Goal: Transaction & Acquisition: Purchase product/service

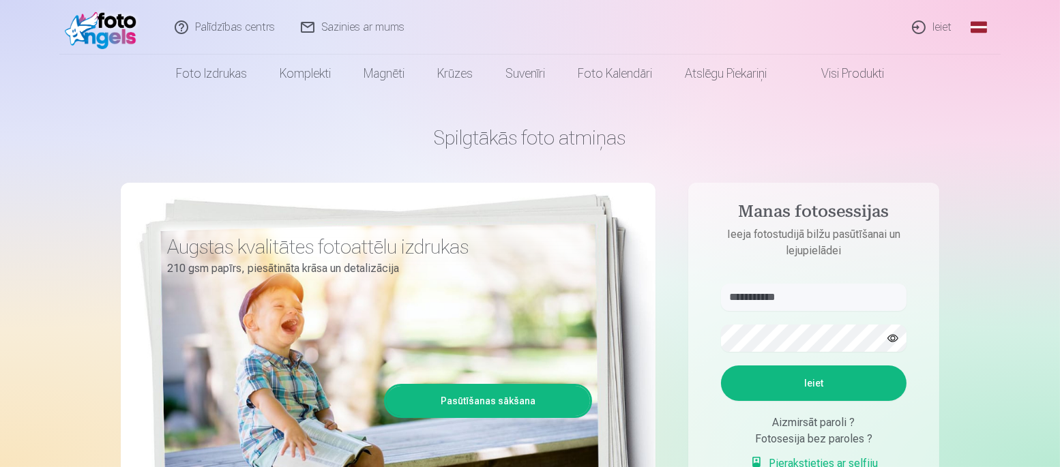
type input "**********"
click at [811, 389] on button "Ieiet" at bounding box center [814, 383] width 186 height 35
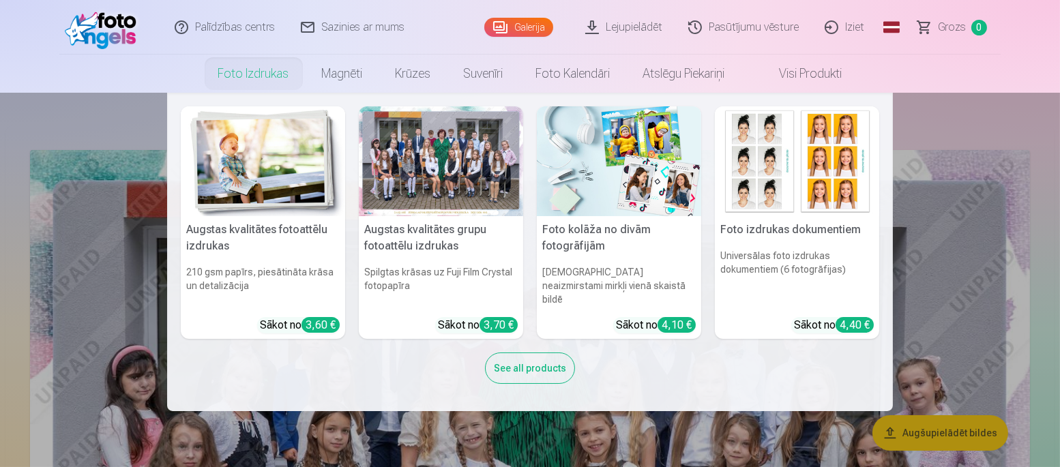
click at [251, 74] on link "Foto izdrukas" at bounding box center [254, 74] width 104 height 38
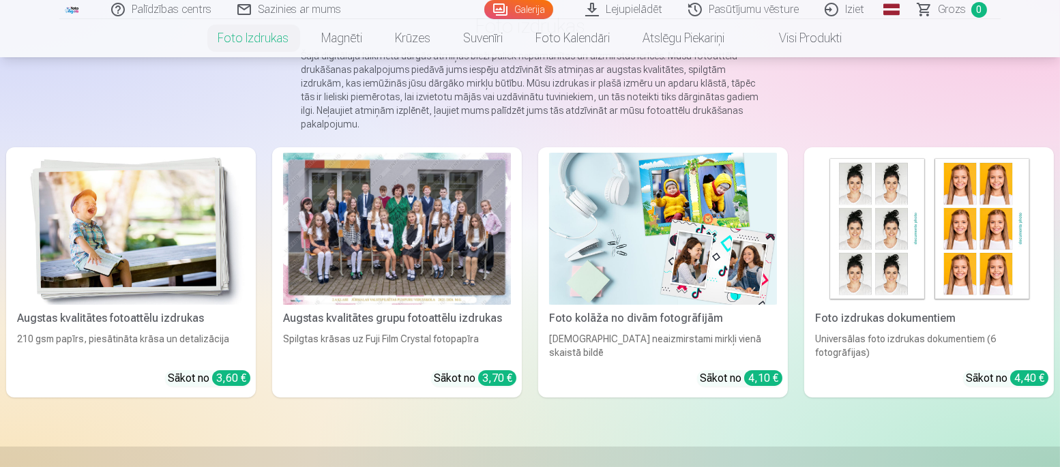
scroll to position [210, 0]
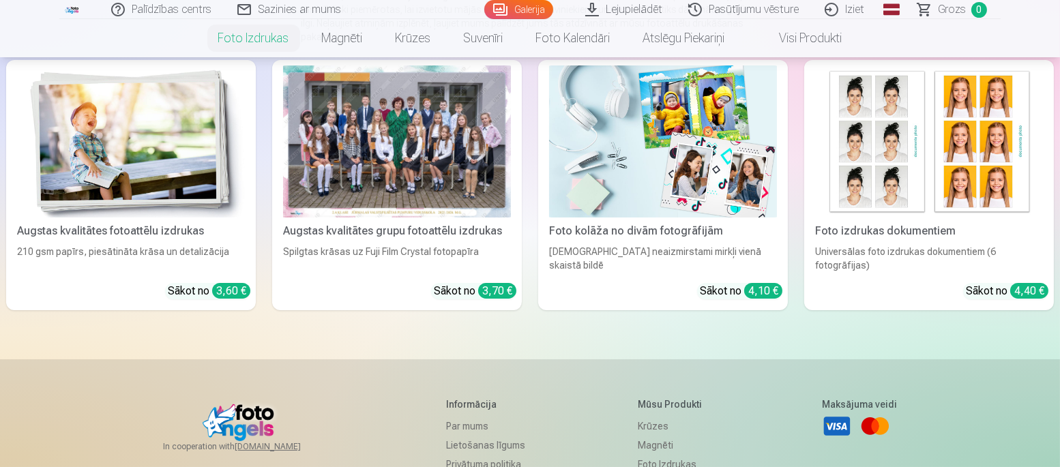
click at [424, 169] on div at bounding box center [397, 141] width 228 height 152
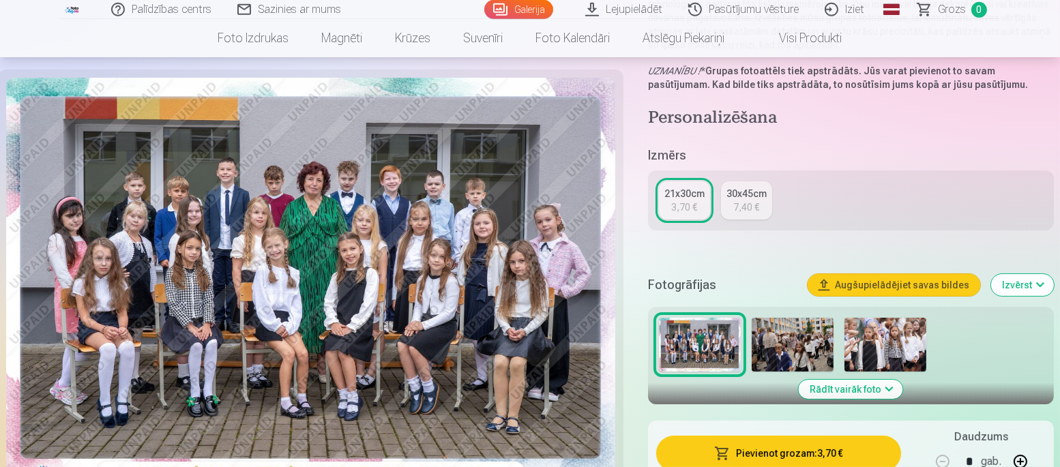
scroll to position [280, 0]
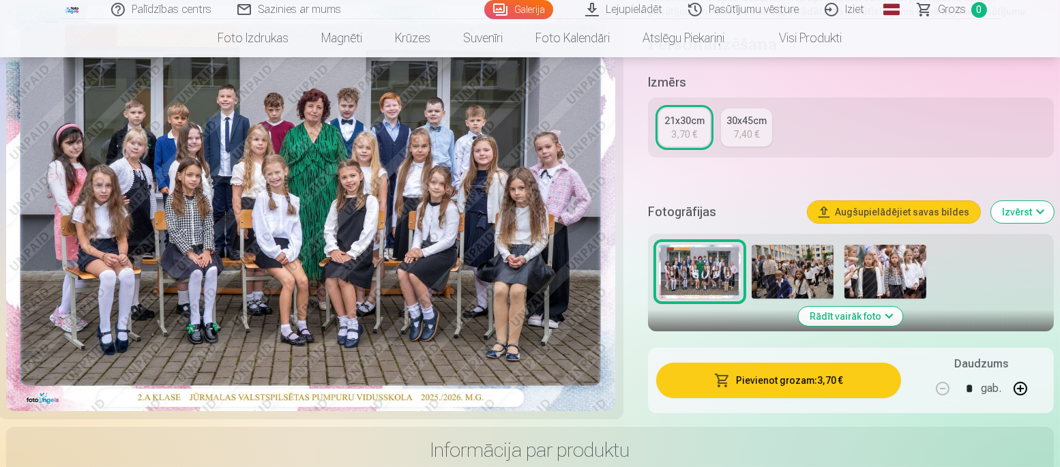
click at [858, 205] on button "Augšupielādējiet savas bildes" at bounding box center [894, 212] width 173 height 22
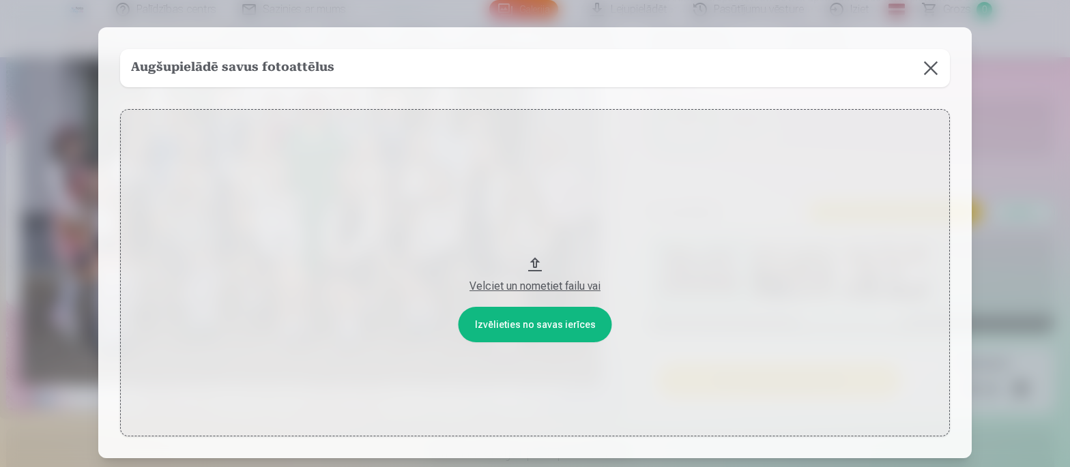
click at [929, 68] on button at bounding box center [931, 68] width 38 height 38
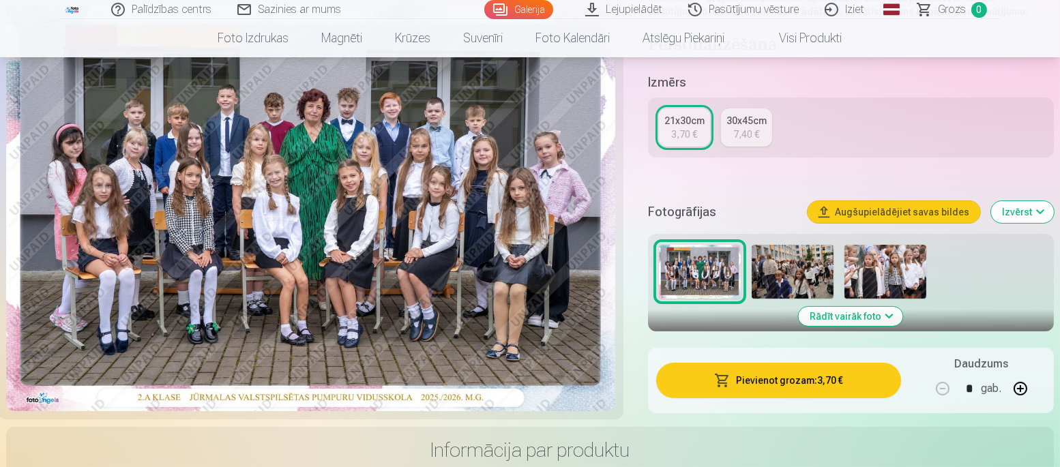
click at [836, 323] on button "Rādīt vairāk foto" at bounding box center [851, 316] width 104 height 19
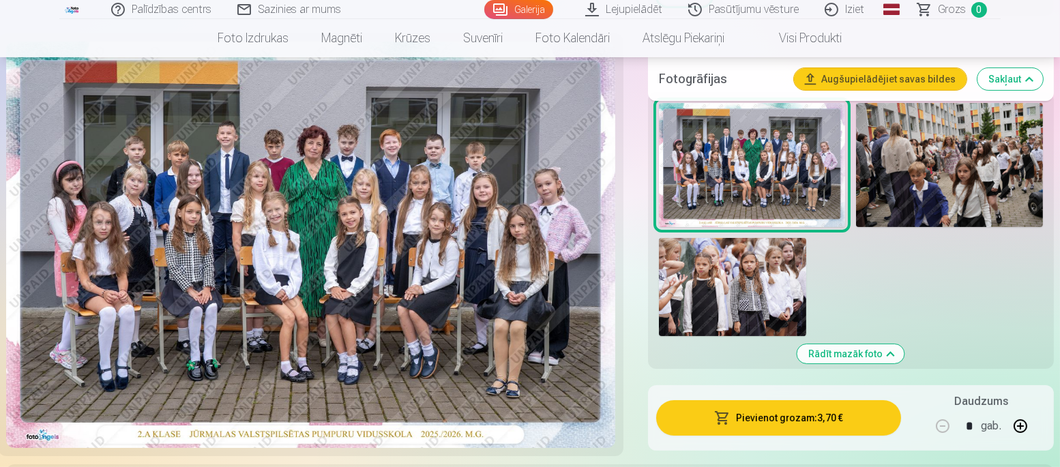
scroll to position [421, 0]
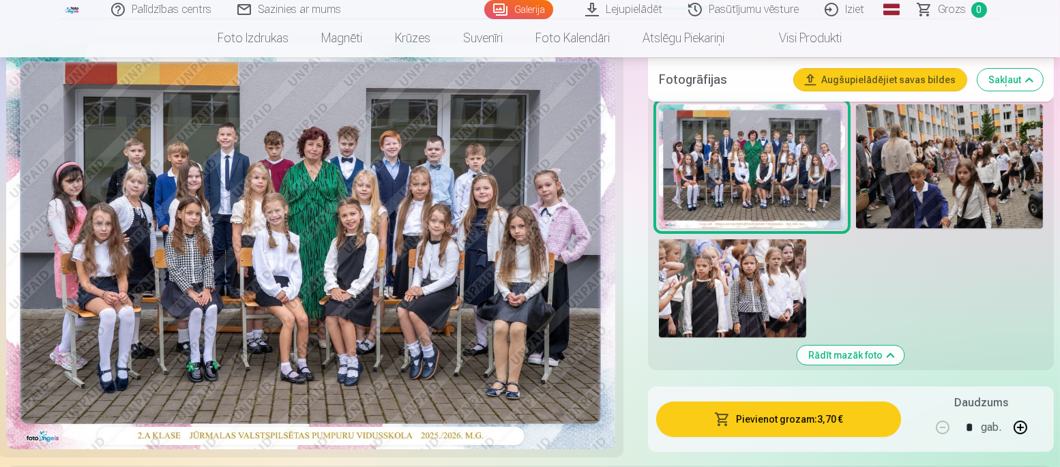
click at [836, 419] on button "Pievienot grozam : 3,70 €" at bounding box center [778, 419] width 245 height 35
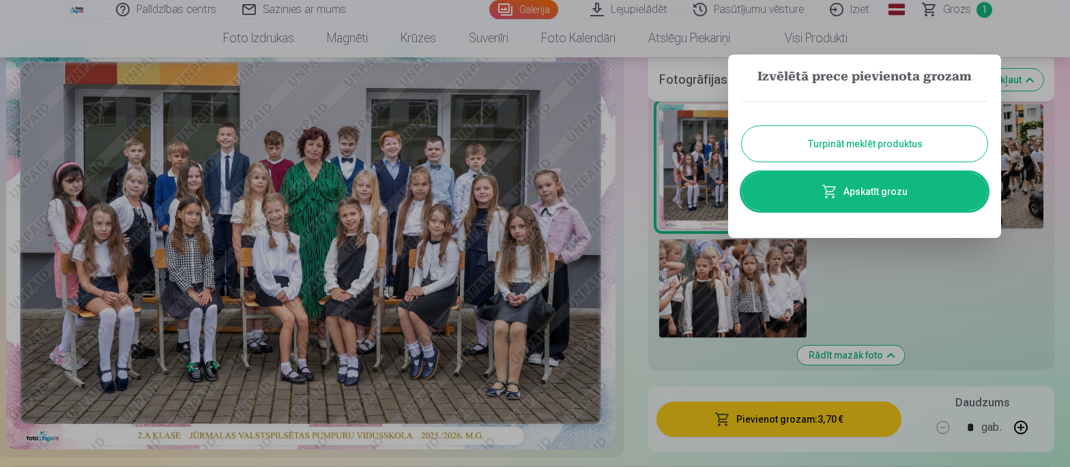
click at [848, 152] on button "Turpināt meklēt produktus" at bounding box center [865, 143] width 246 height 35
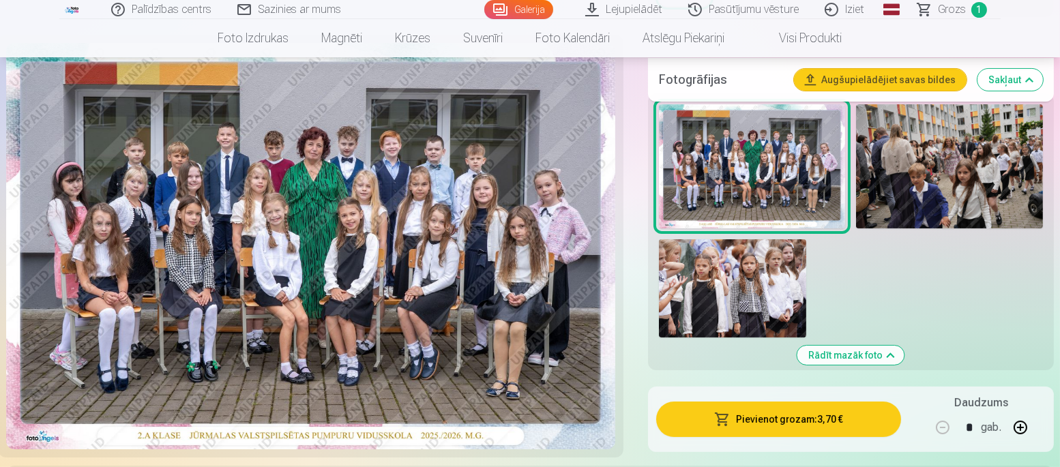
click at [924, 172] on img at bounding box center [949, 166] width 187 height 124
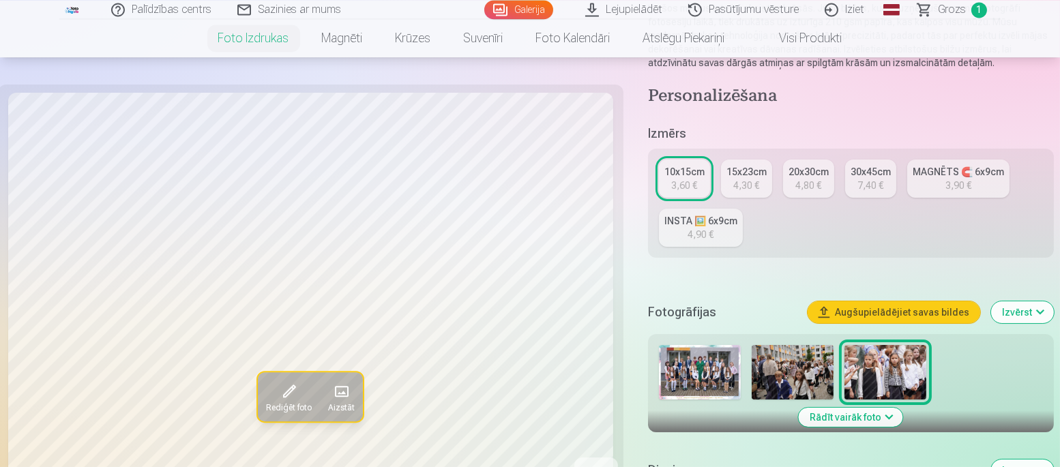
scroll to position [210, 0]
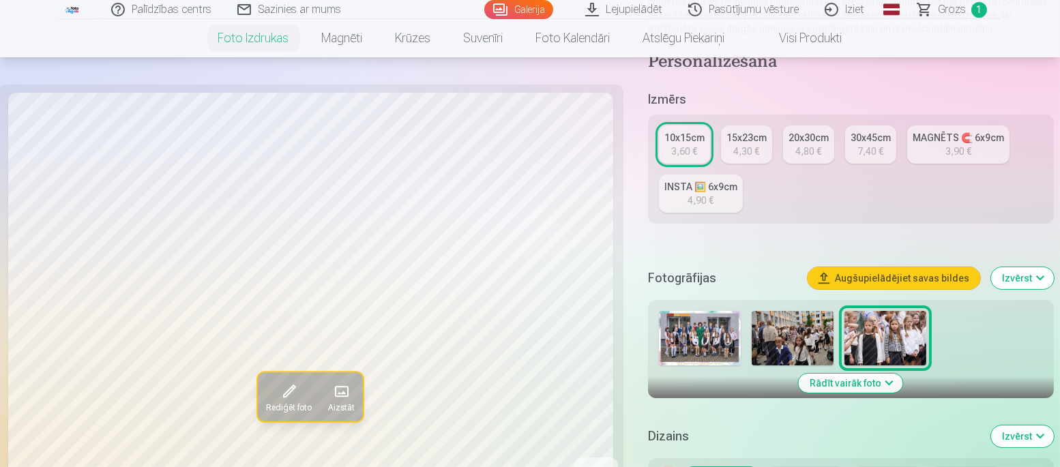
click at [804, 330] on img at bounding box center [793, 338] width 82 height 55
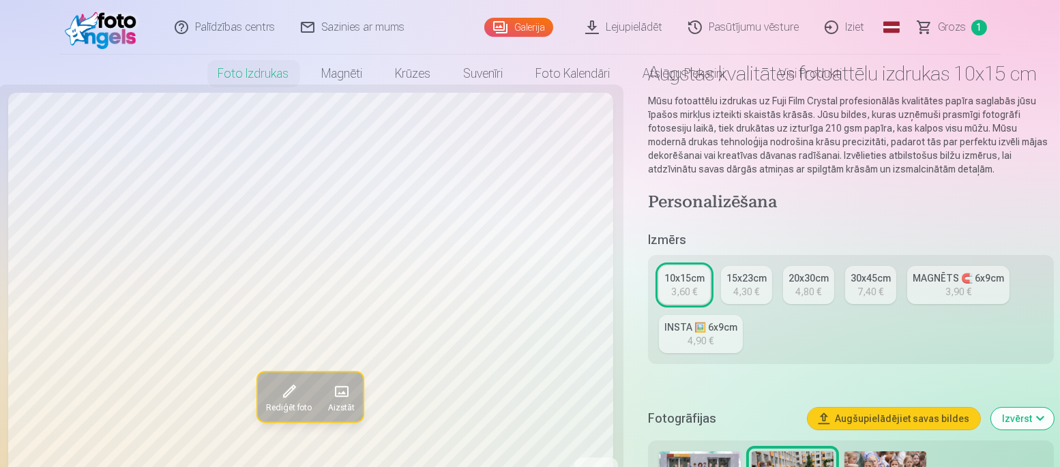
scroll to position [0, 0]
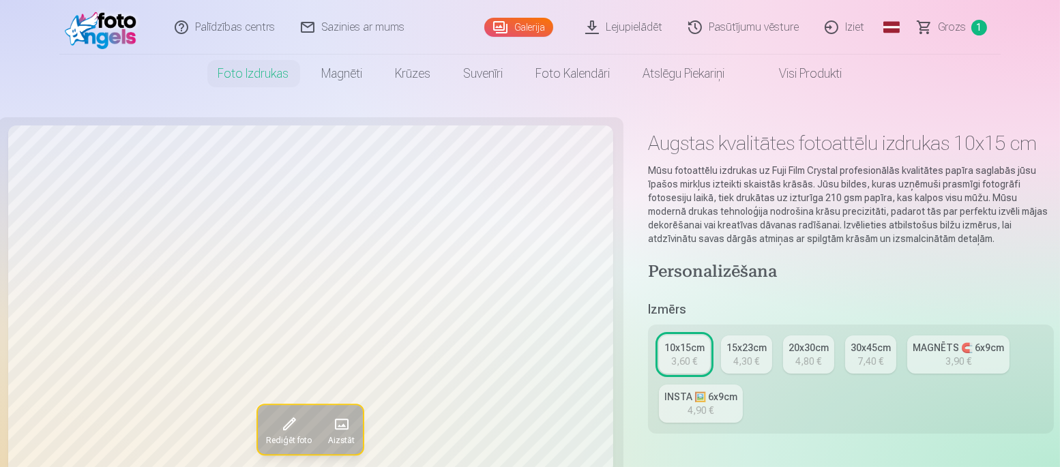
click at [957, 27] on span "Grozs" at bounding box center [952, 27] width 28 height 16
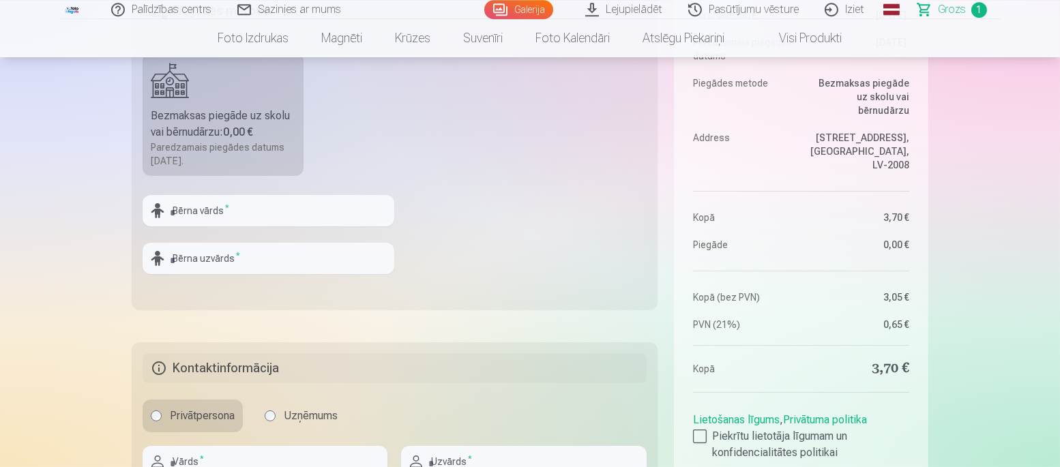
scroll to position [562, 0]
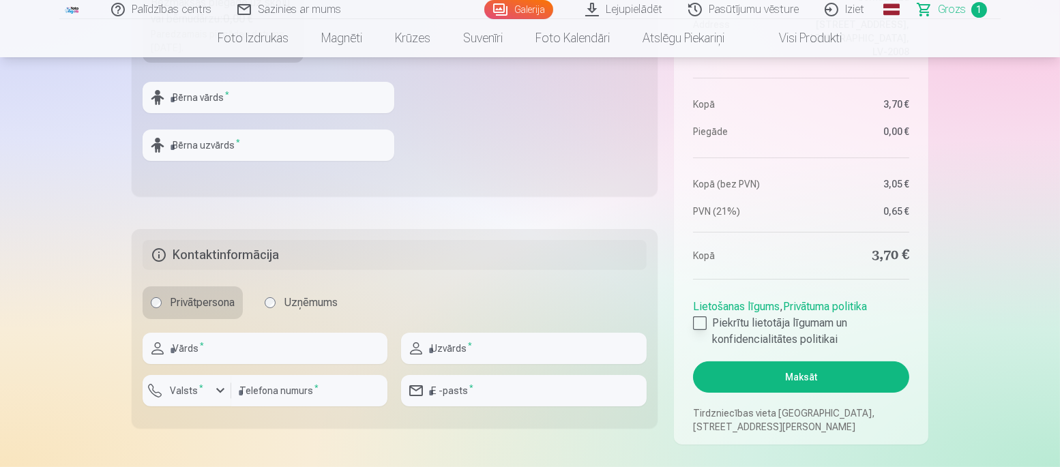
click at [701, 324] on div at bounding box center [700, 324] width 14 height 14
click at [776, 380] on button "Maksāt" at bounding box center [801, 377] width 216 height 31
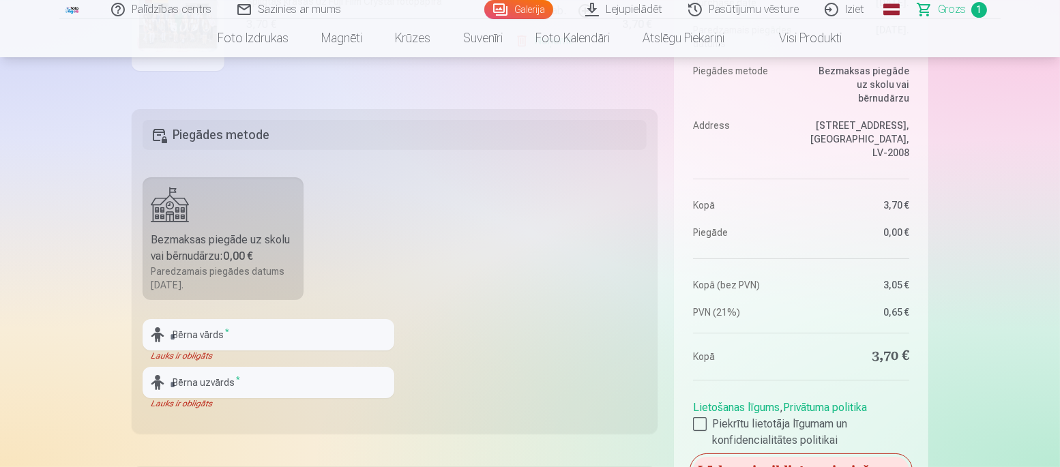
scroll to position [351, 0]
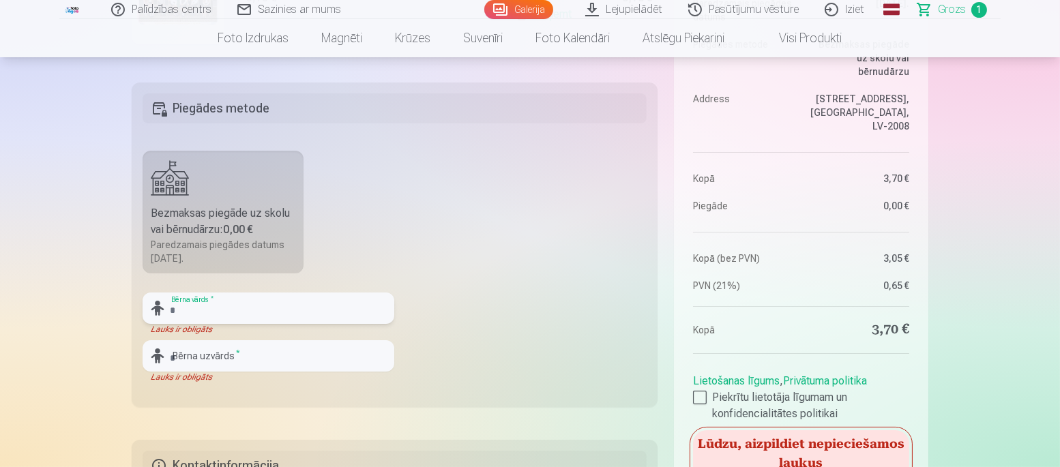
click at [178, 310] on input "text" at bounding box center [269, 308] width 252 height 31
type input "****"
click at [184, 358] on input "text" at bounding box center [269, 355] width 252 height 31
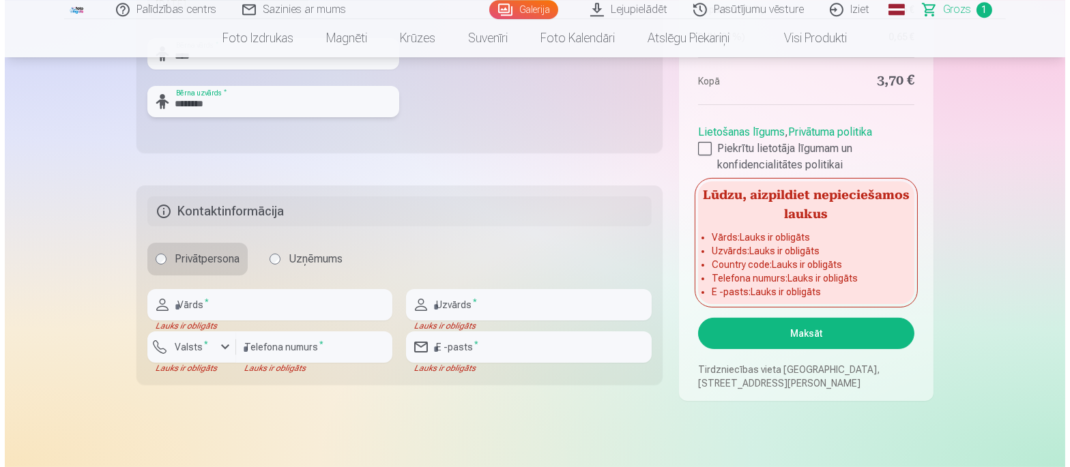
scroll to position [632, 0]
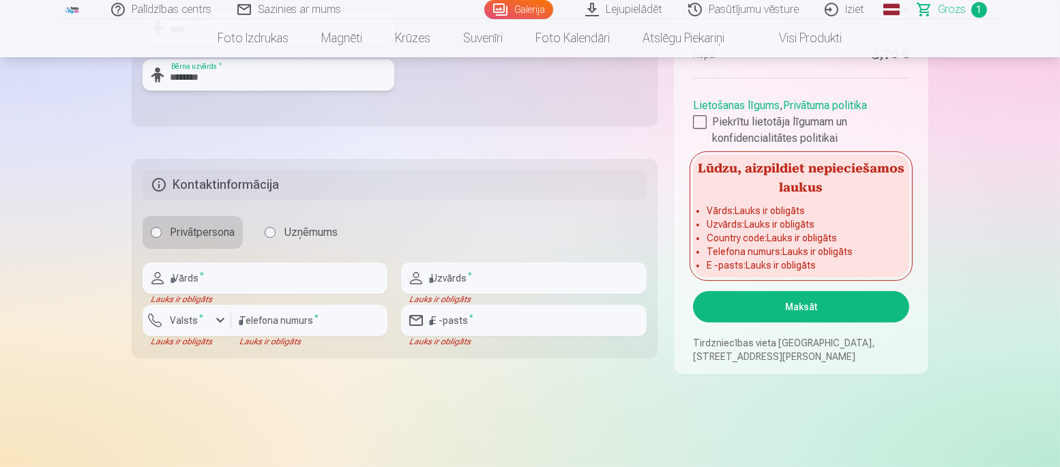
type input "********"
click at [214, 278] on input "text" at bounding box center [265, 278] width 245 height 31
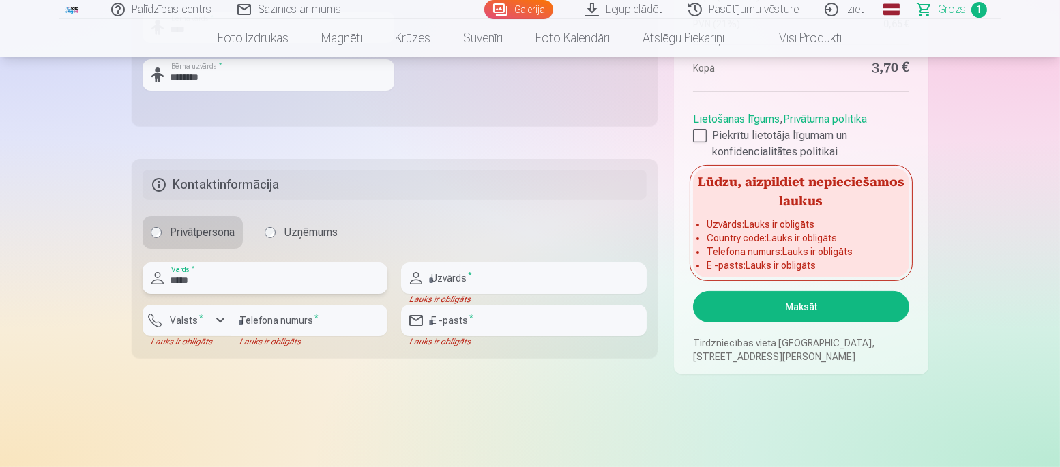
type input "*****"
click at [449, 270] on input "text" at bounding box center [523, 278] width 245 height 31
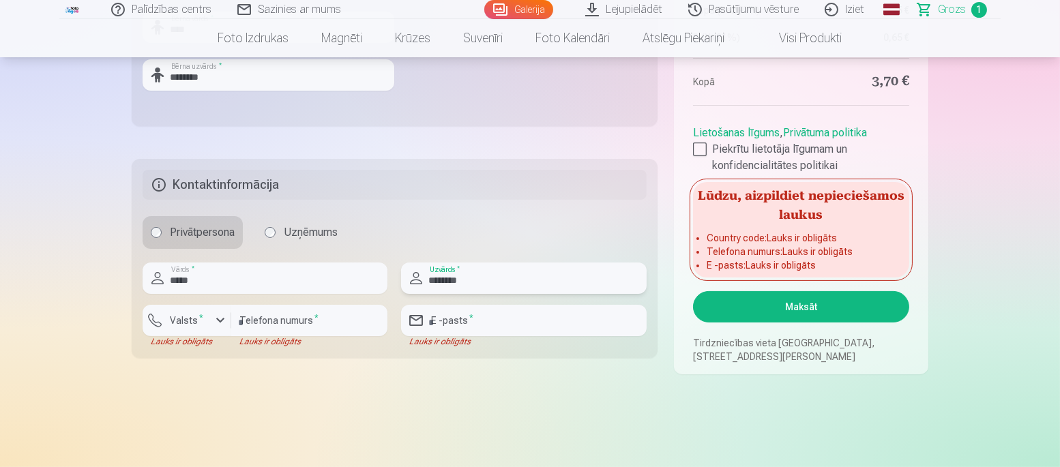
type input "********"
click at [216, 322] on div "button" at bounding box center [220, 320] width 16 height 16
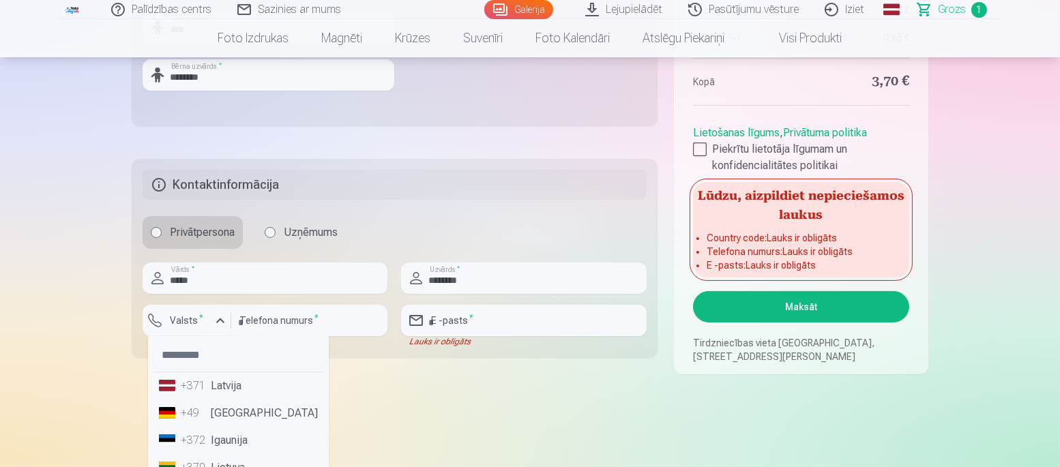
click at [213, 388] on li "+371 Latvija" at bounding box center [239, 386] width 170 height 27
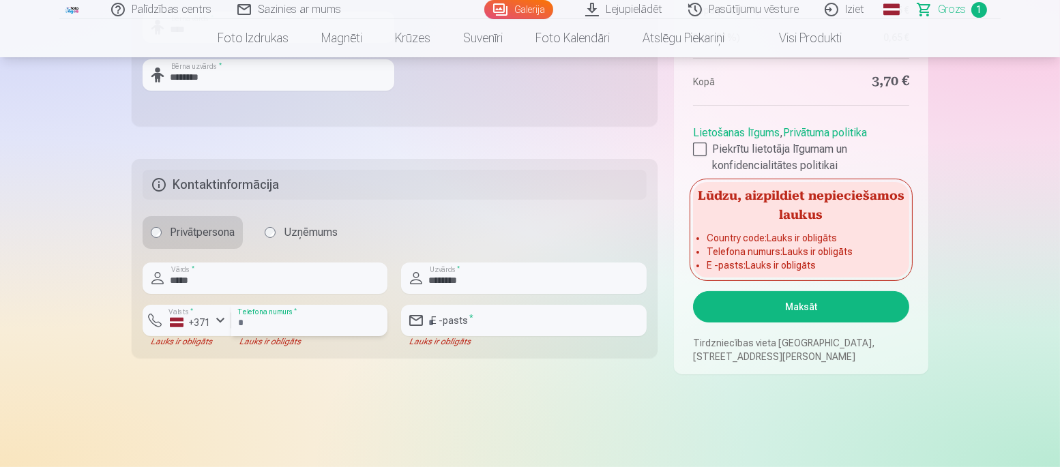
click at [263, 323] on input "number" at bounding box center [309, 320] width 156 height 31
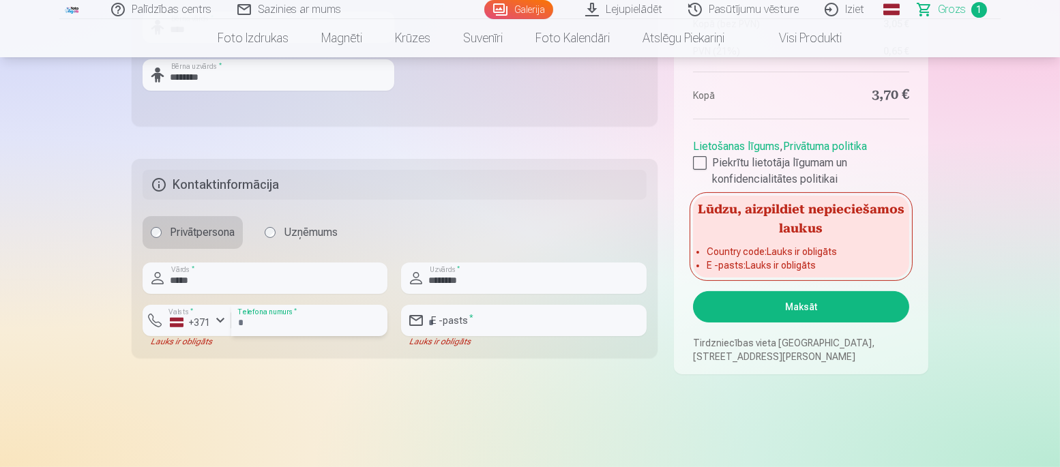
type input "********"
click at [512, 326] on input "email" at bounding box center [523, 320] width 245 height 31
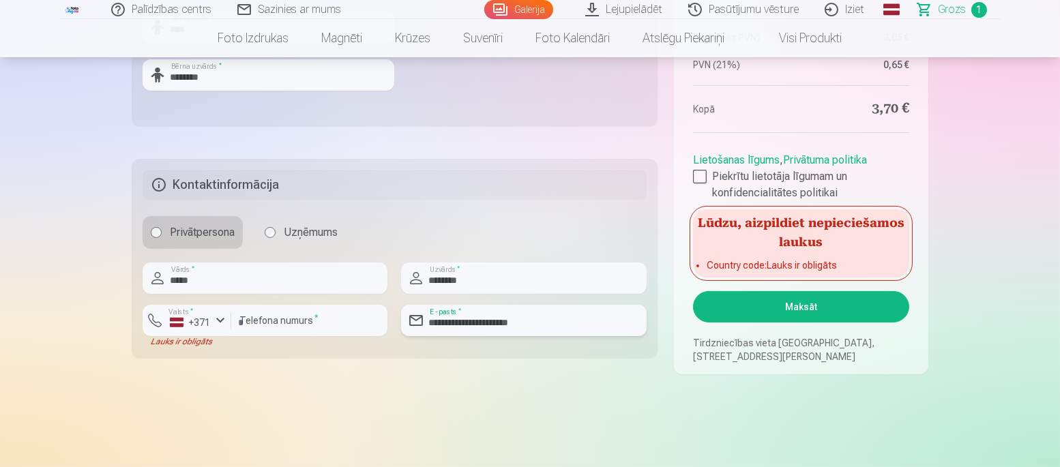
type input "**********"
click at [748, 312] on button "Maksāt" at bounding box center [801, 306] width 216 height 31
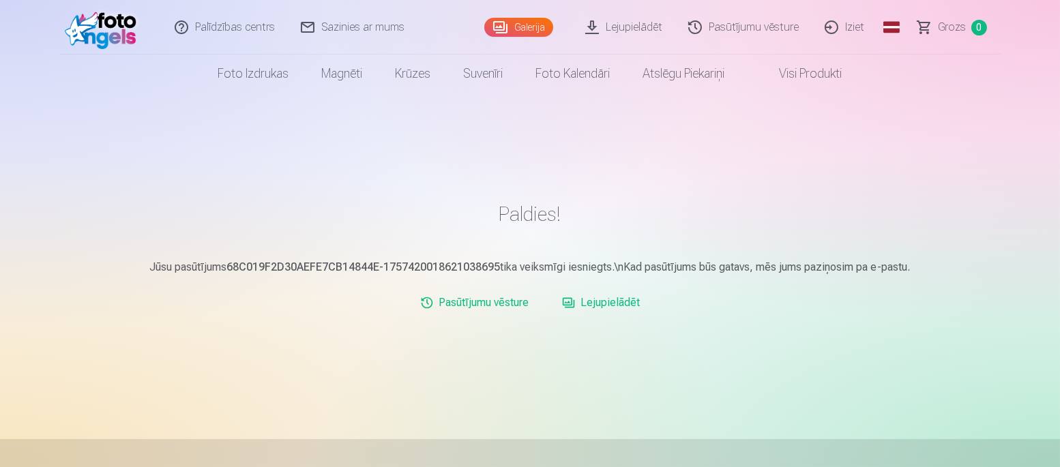
click at [611, 308] on link "Lejupielādēt" at bounding box center [601, 302] width 89 height 27
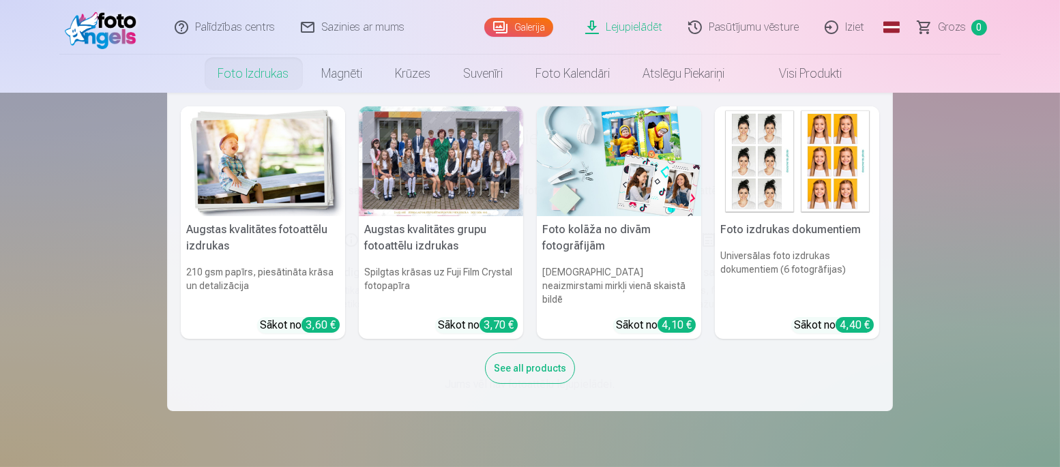
click at [239, 71] on link "Foto izdrukas" at bounding box center [254, 74] width 104 height 38
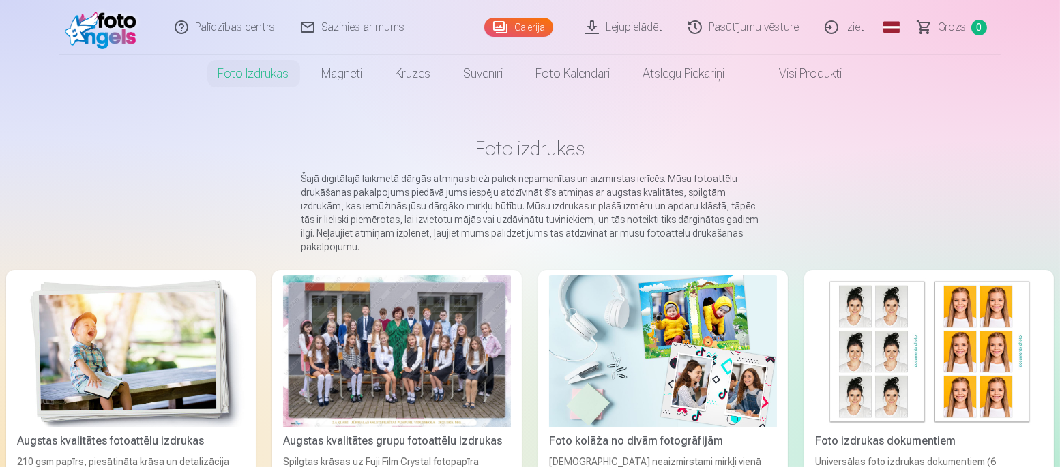
click at [637, 38] on link "Lejupielādēt" at bounding box center [624, 27] width 103 height 55
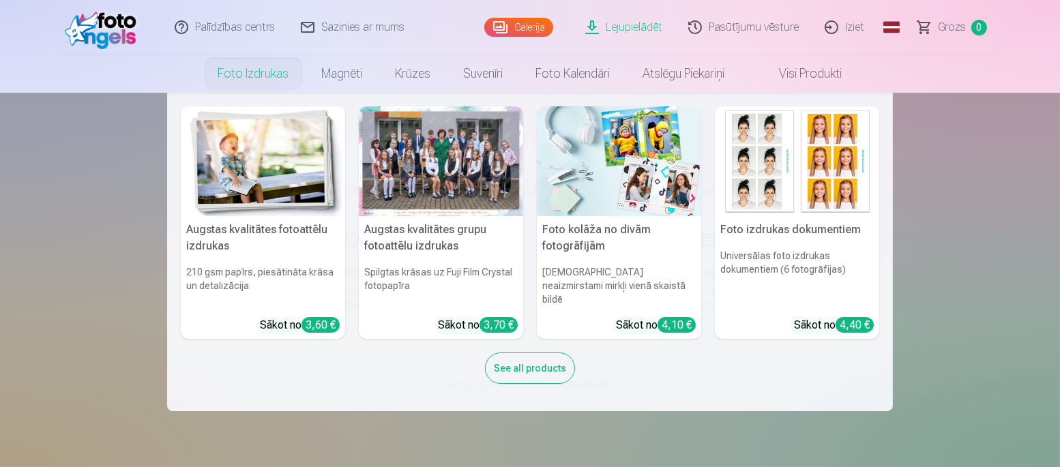
click at [270, 80] on link "Foto izdrukas" at bounding box center [254, 74] width 104 height 38
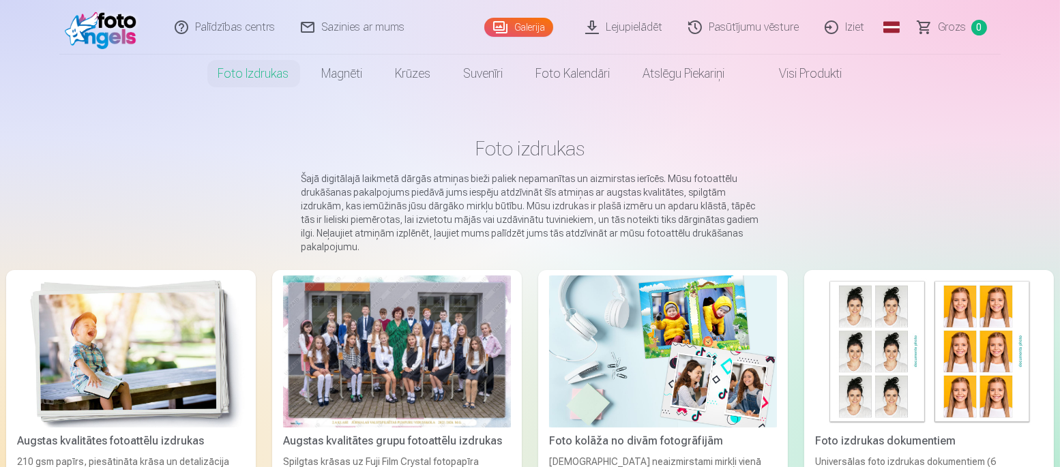
click at [422, 325] on div at bounding box center [397, 352] width 228 height 152
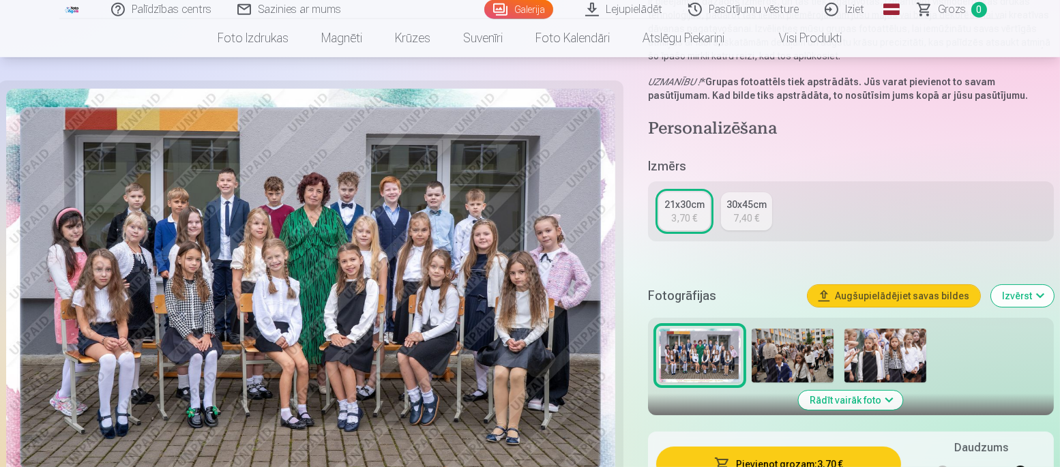
scroll to position [280, 0]
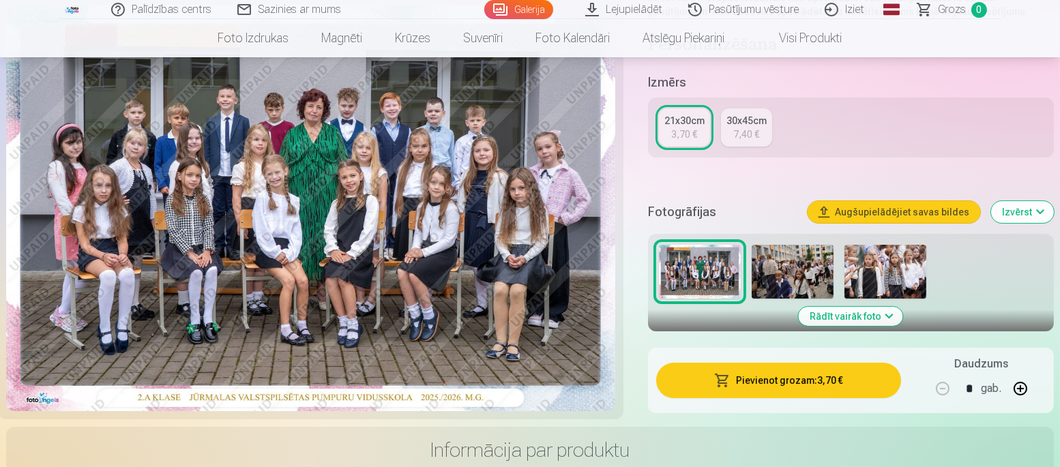
click at [878, 208] on button "Augšupielādējiet savas bildes" at bounding box center [894, 212] width 173 height 22
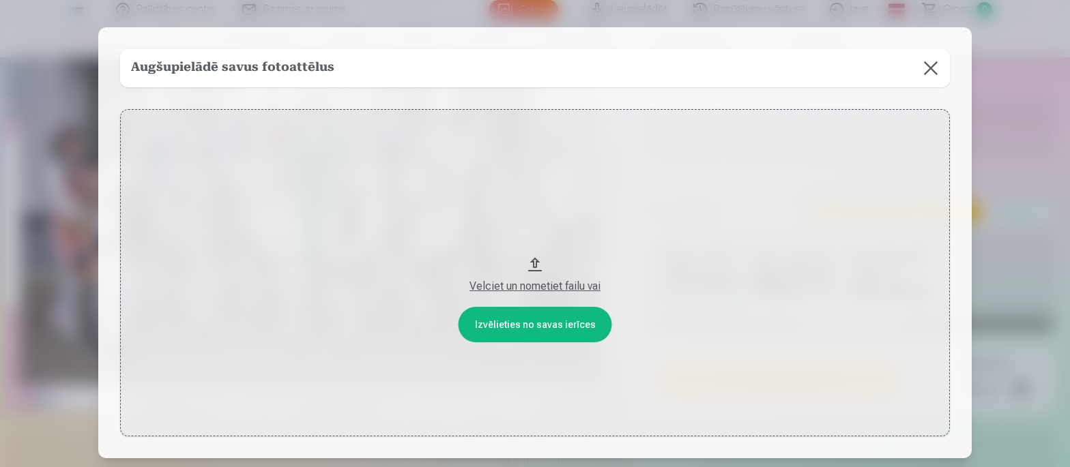
click at [527, 324] on button "Velciet un nometiet failu vai" at bounding box center [535, 272] width 830 height 327
click at [927, 64] on button at bounding box center [931, 68] width 38 height 38
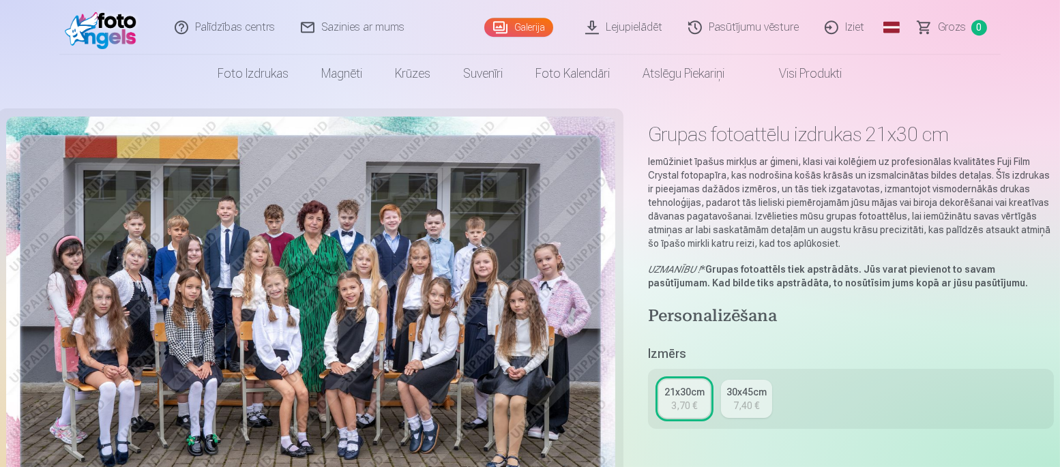
scroll to position [0, 0]
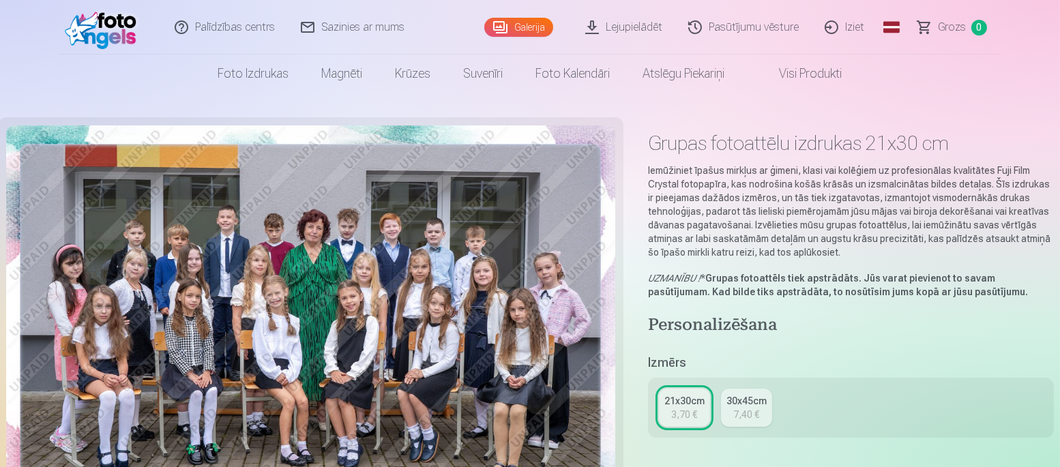
click at [851, 23] on link "Iziet" at bounding box center [845, 27] width 65 height 55
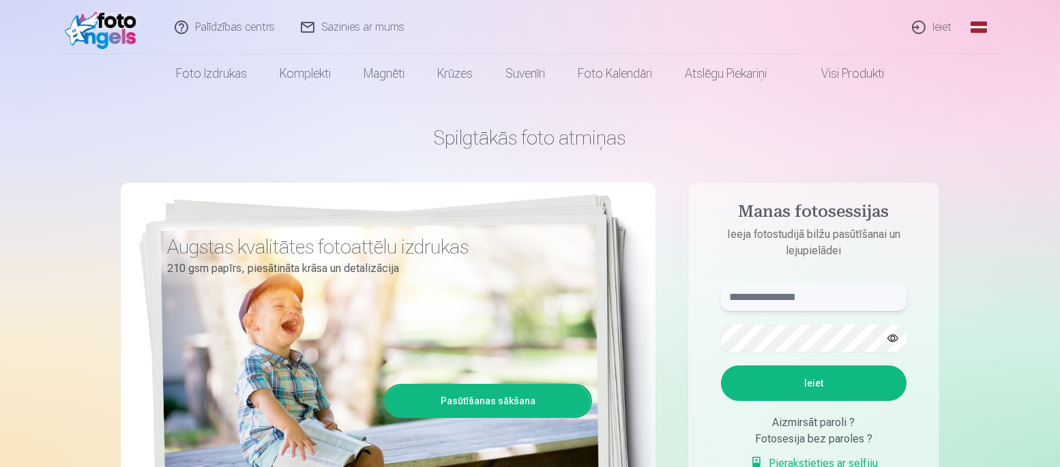
click at [751, 296] on input "text" at bounding box center [814, 297] width 186 height 27
type input "**********"
click at [808, 368] on button "Ieiet" at bounding box center [814, 383] width 186 height 35
